Goal: Task Accomplishment & Management: Complete application form

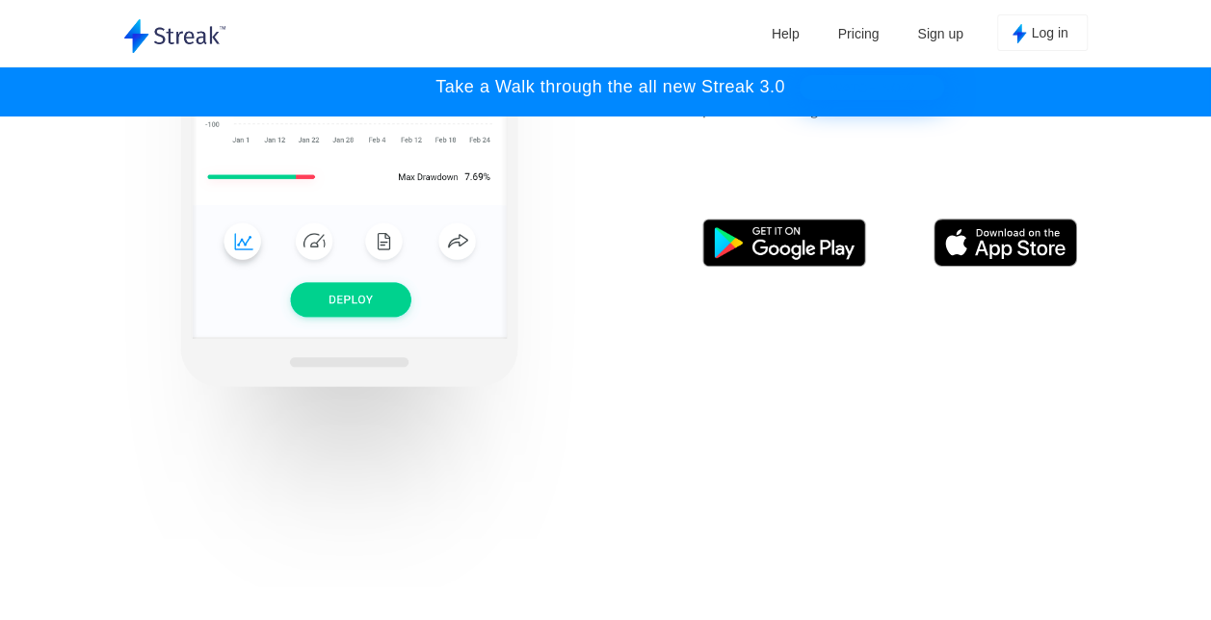
scroll to position [1140, 0]
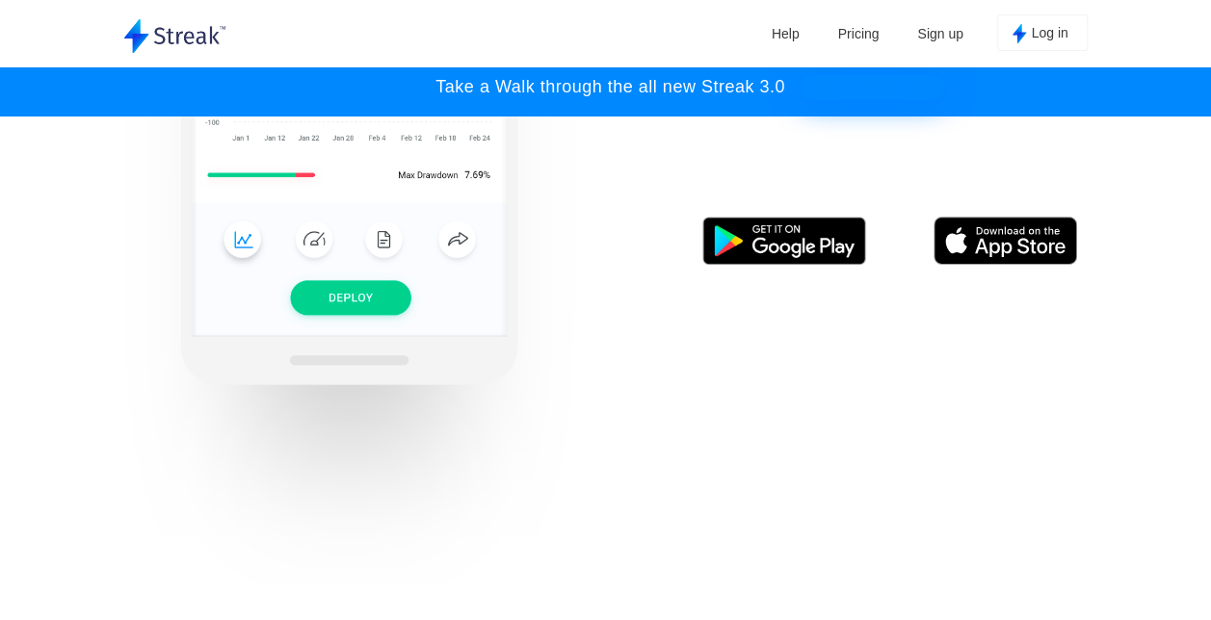
click at [1030, 42] on button "Log in" at bounding box center [1042, 32] width 91 height 37
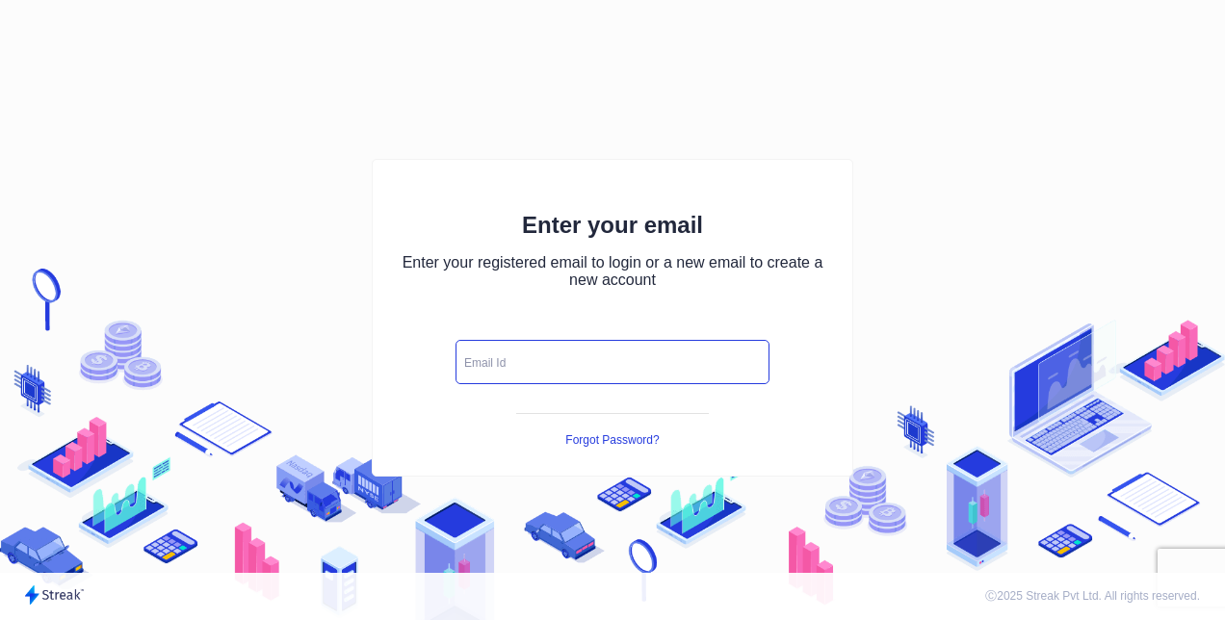
click at [541, 356] on input "text" at bounding box center [613, 362] width 314 height 44
click at [532, 359] on input "text" at bounding box center [613, 362] width 314 height 44
type input "[EMAIL_ADDRESS][DOMAIN_NAME]"
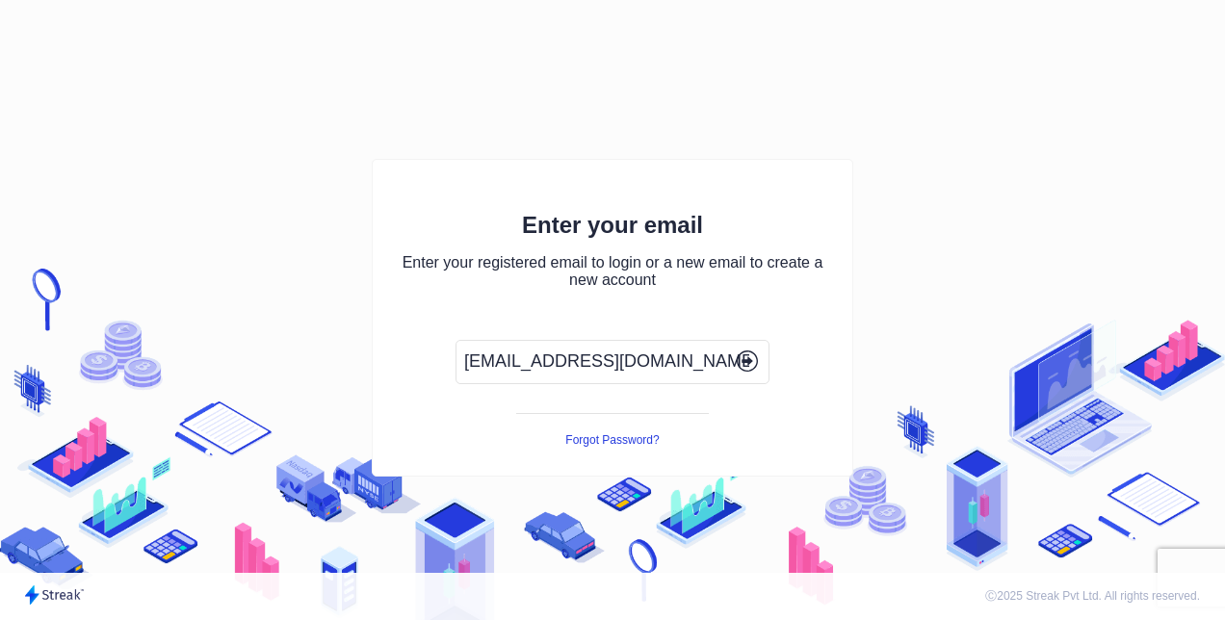
click at [758, 366] on button "button" at bounding box center [747, 363] width 33 height 26
click at [751, 364] on icon "button" at bounding box center [747, 361] width 21 height 21
click at [731, 350] on button "button" at bounding box center [747, 363] width 33 height 26
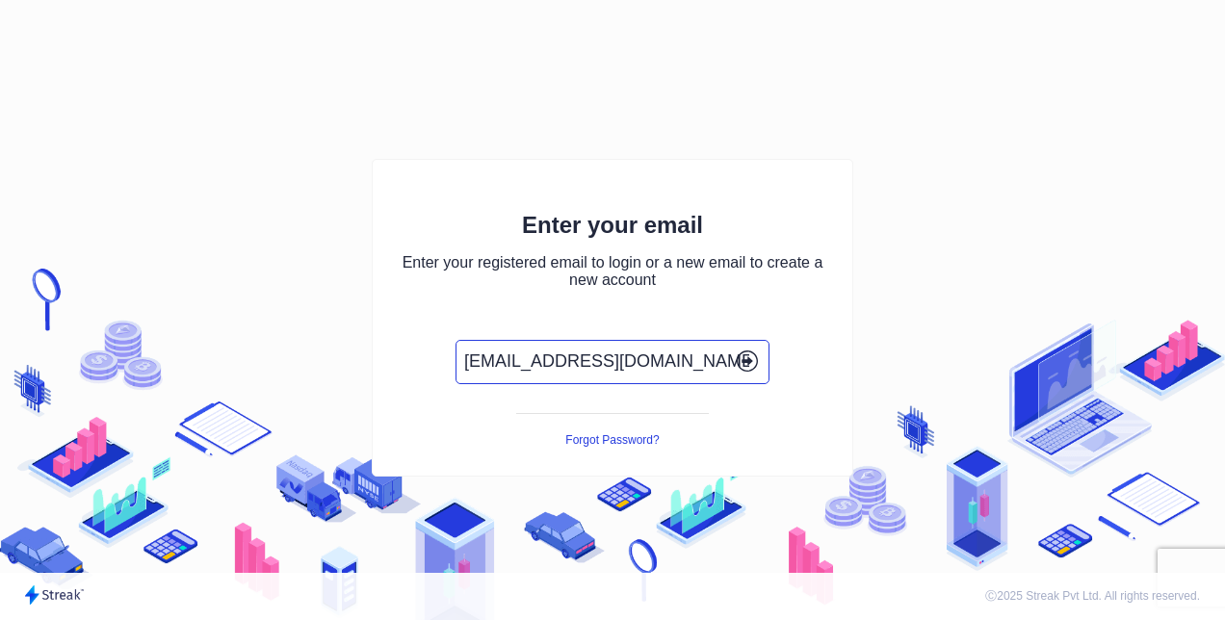
click at [725, 371] on input "[EMAIL_ADDRESS][DOMAIN_NAME]" at bounding box center [613, 362] width 314 height 44
click at [753, 362] on icon "button" at bounding box center [747, 361] width 21 height 21
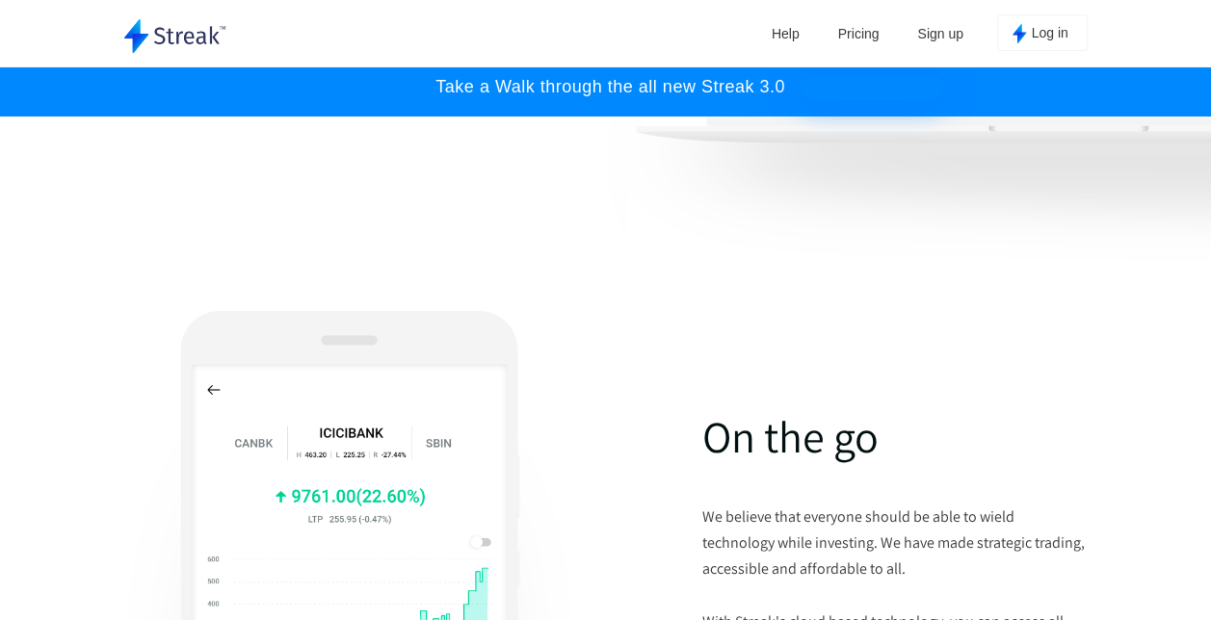
scroll to position [549, 0]
click at [959, 29] on link "Sign up" at bounding box center [939, 33] width 65 height 29
